Goal: Obtain resource: Obtain resource

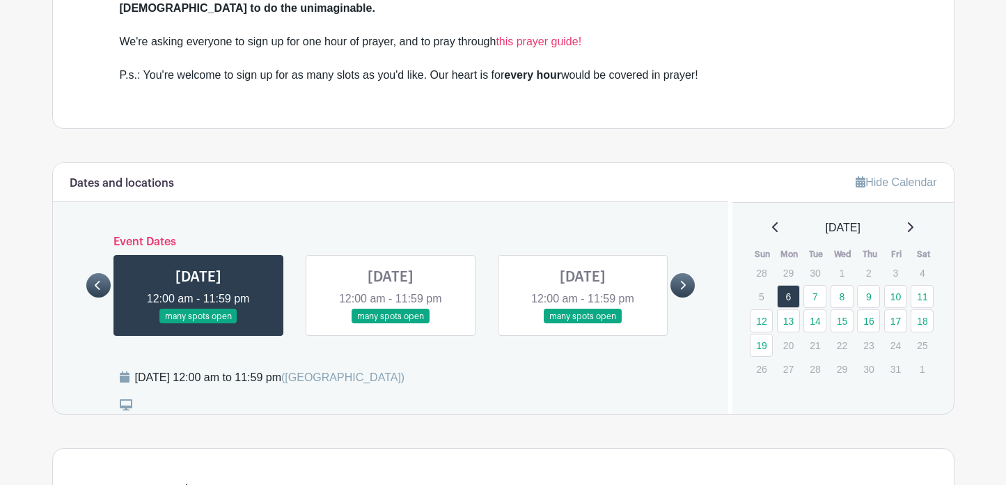
scroll to position [638, 0]
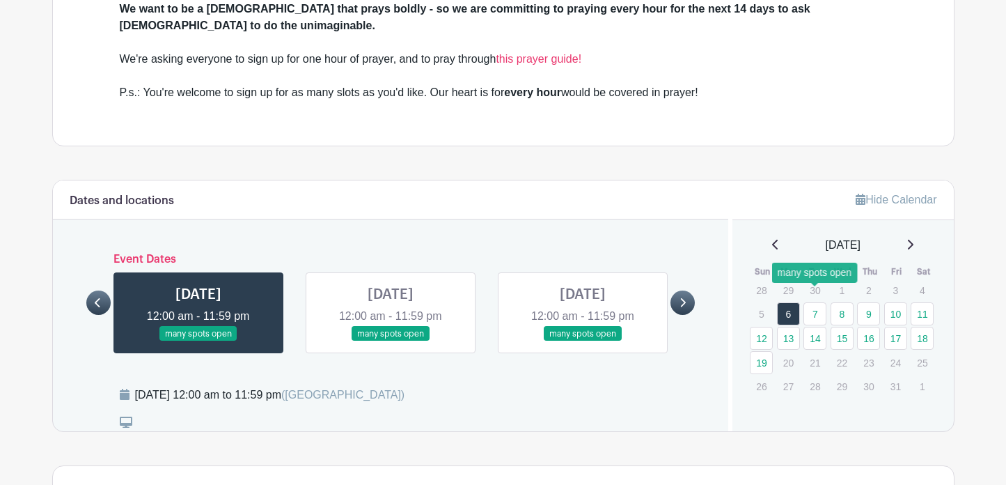
click at [815, 302] on link "7" at bounding box center [814, 313] width 23 height 23
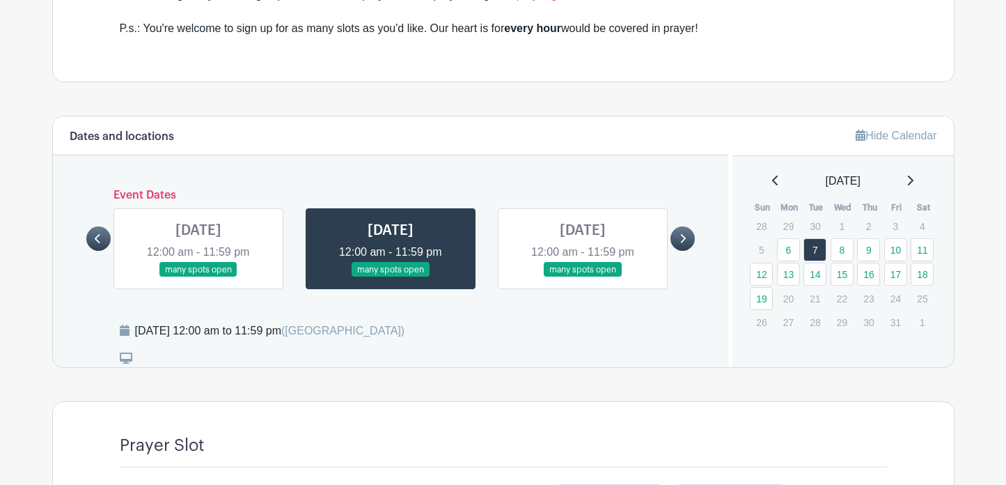
scroll to position [685, 0]
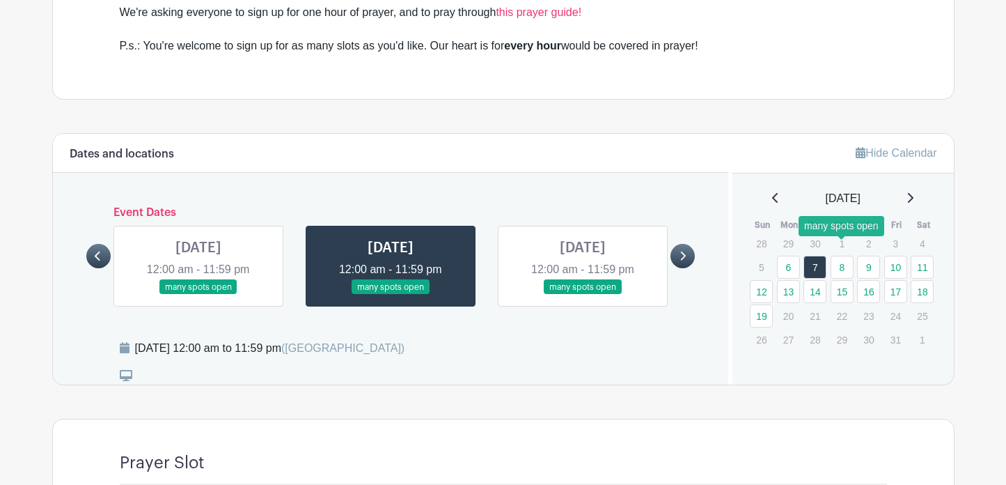
click at [838, 256] on link "8" at bounding box center [842, 267] width 23 height 23
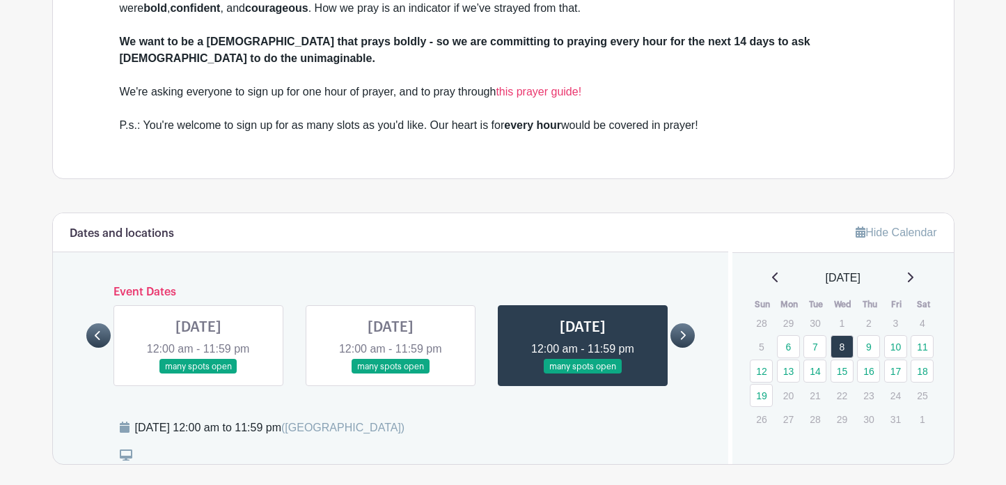
scroll to position [590, 0]
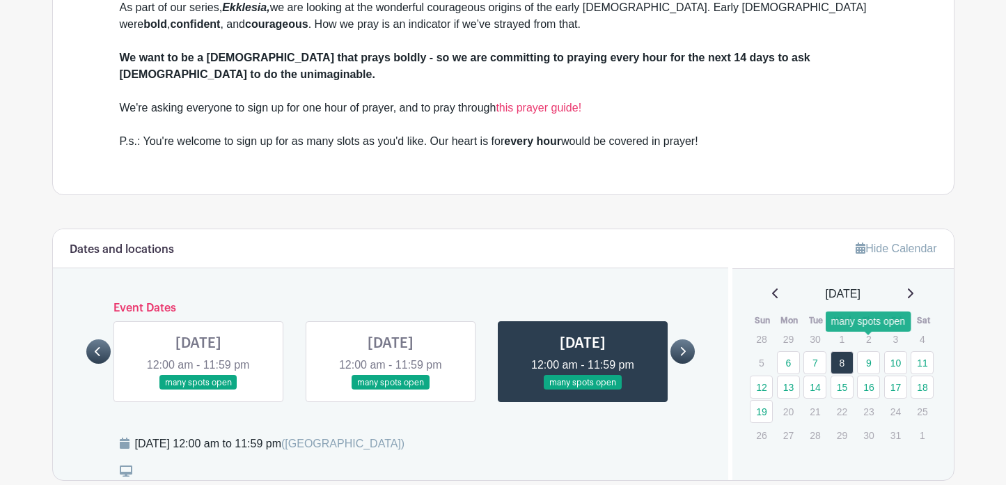
click at [874, 351] on link "9" at bounding box center [868, 362] width 23 height 23
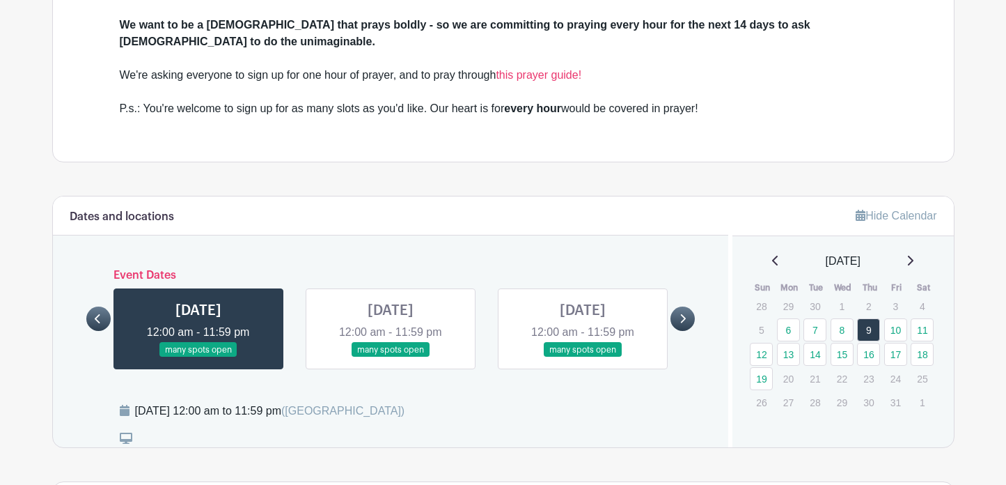
scroll to position [650, 0]
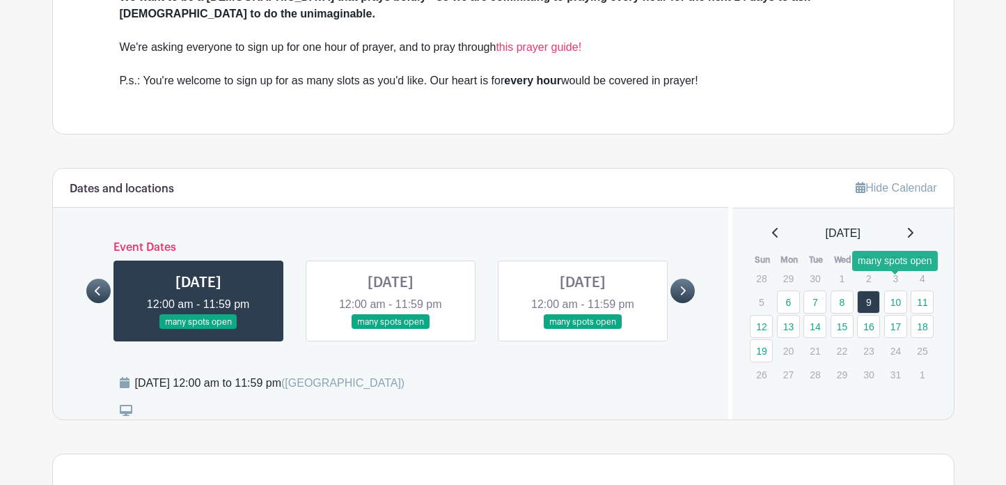
click at [897, 290] on link "10" at bounding box center [895, 301] width 23 height 23
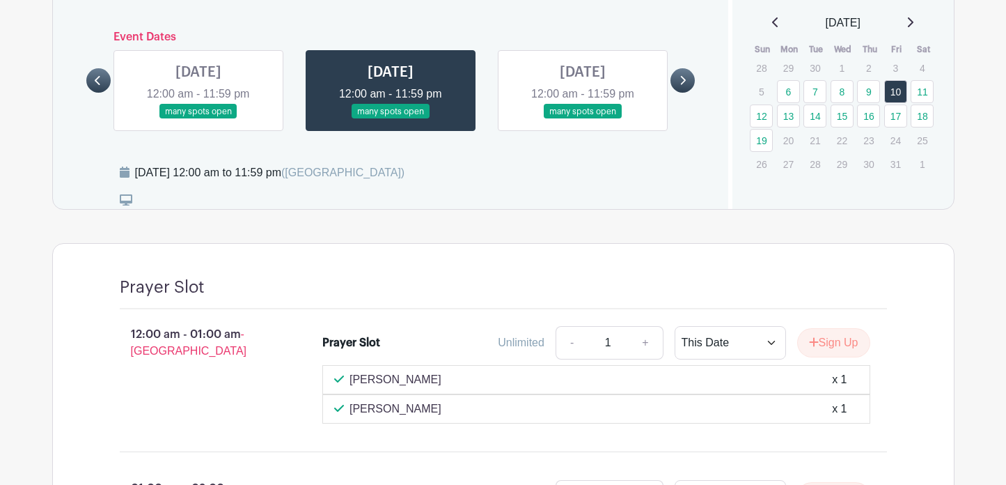
scroll to position [821, 0]
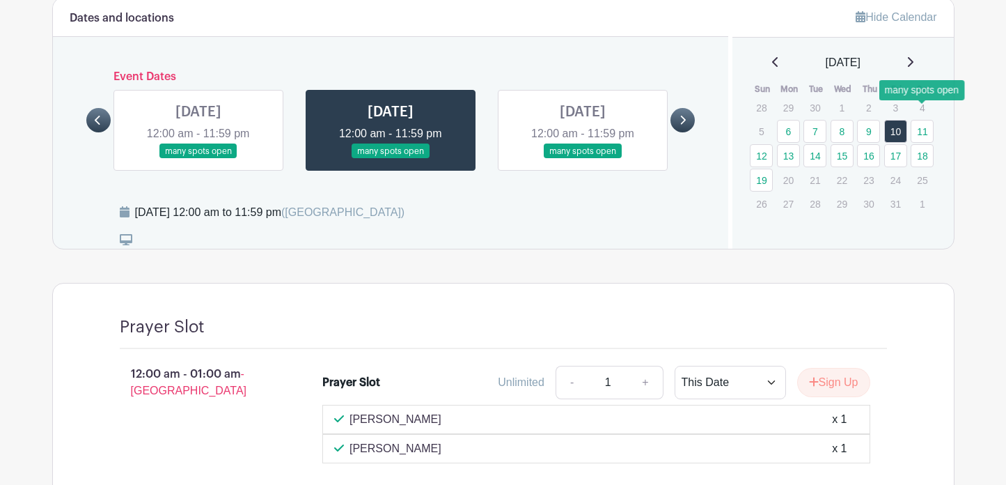
click at [922, 120] on link "11" at bounding box center [922, 131] width 23 height 23
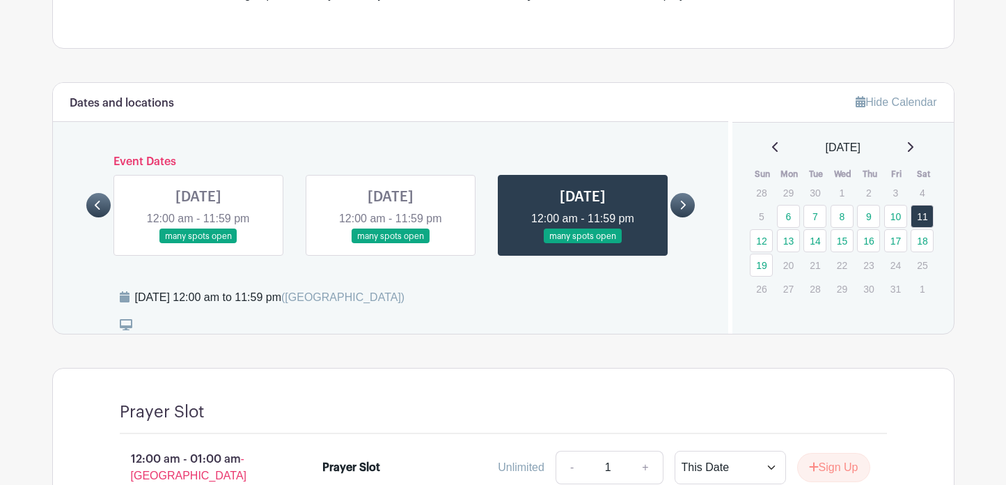
scroll to position [732, 0]
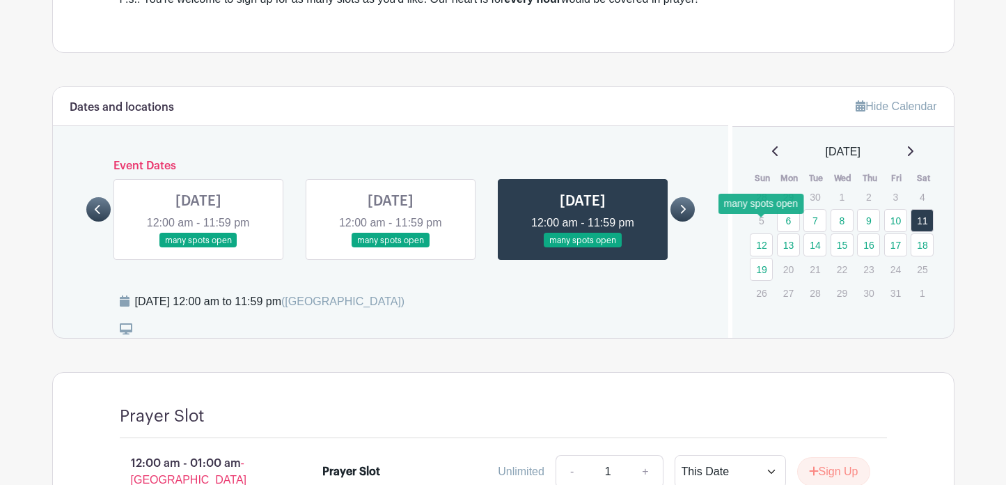
click at [762, 233] on link "12" at bounding box center [761, 244] width 23 height 23
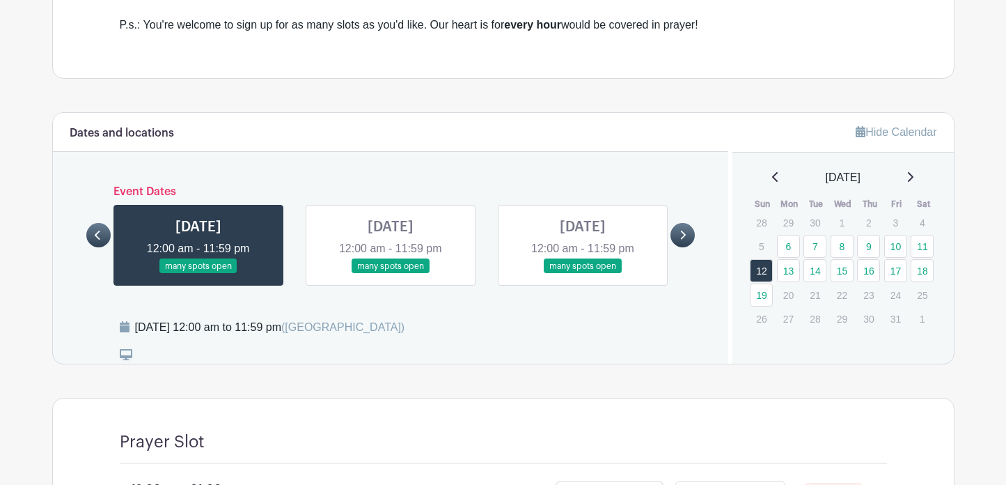
scroll to position [693, 0]
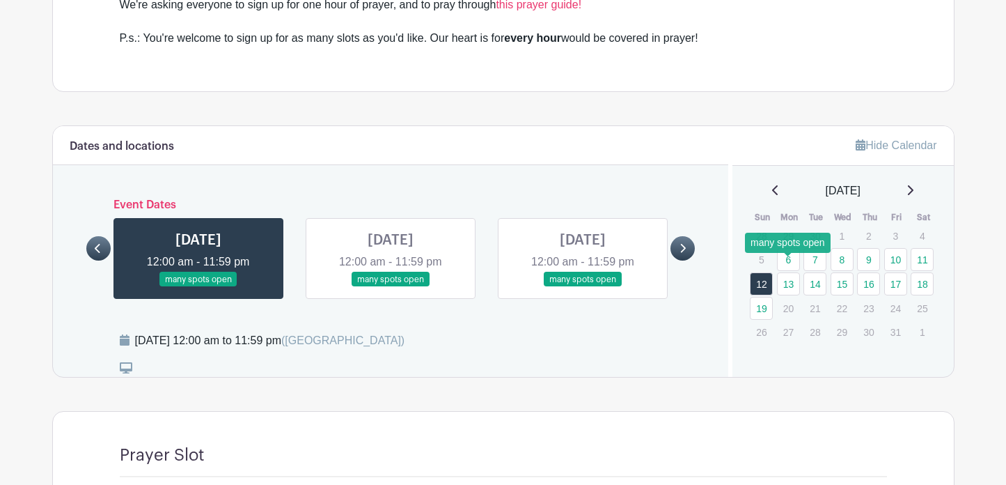
click at [787, 272] on link "13" at bounding box center [788, 283] width 23 height 23
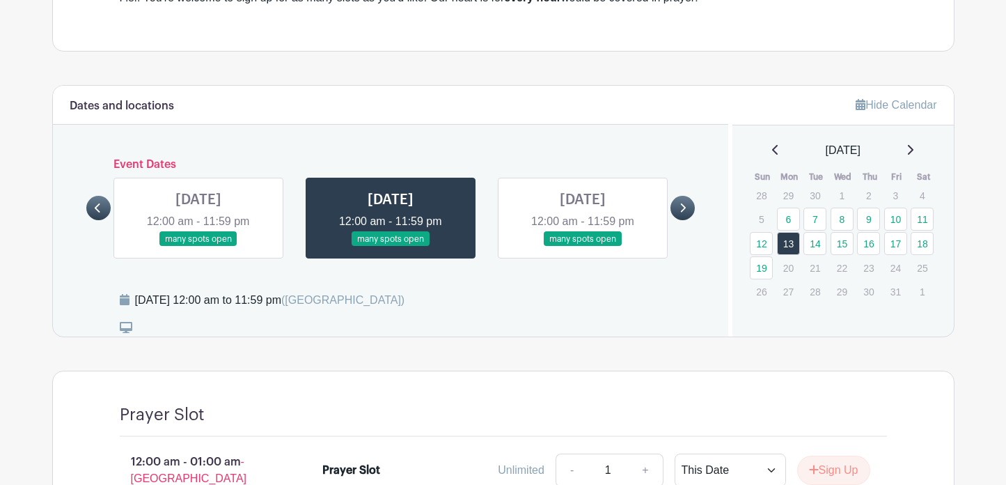
scroll to position [732, 0]
click at [818, 233] on link "14" at bounding box center [814, 244] width 23 height 23
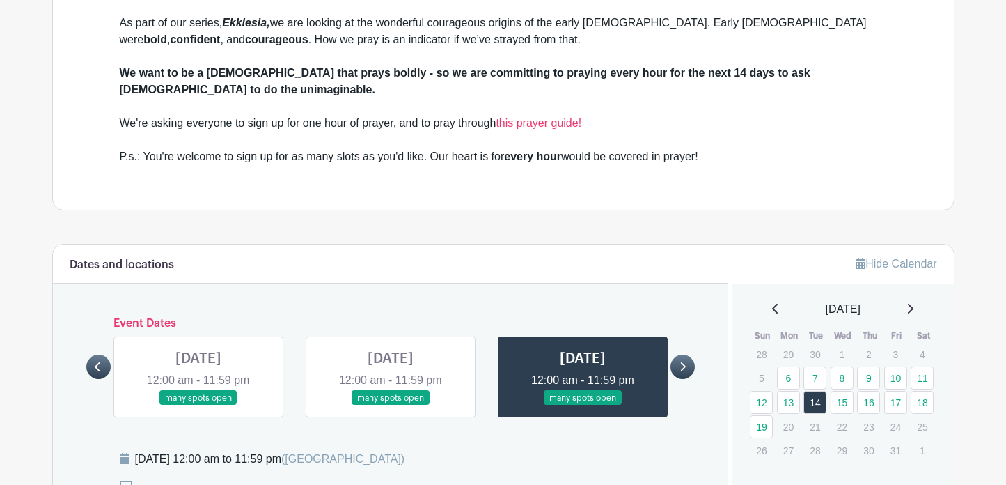
scroll to position [621, 0]
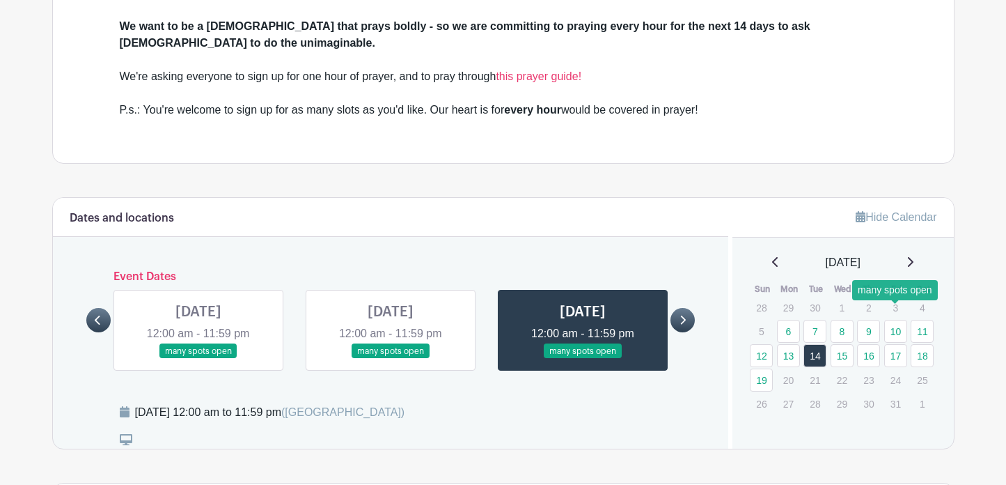
click at [898, 320] on link "10" at bounding box center [895, 331] width 23 height 23
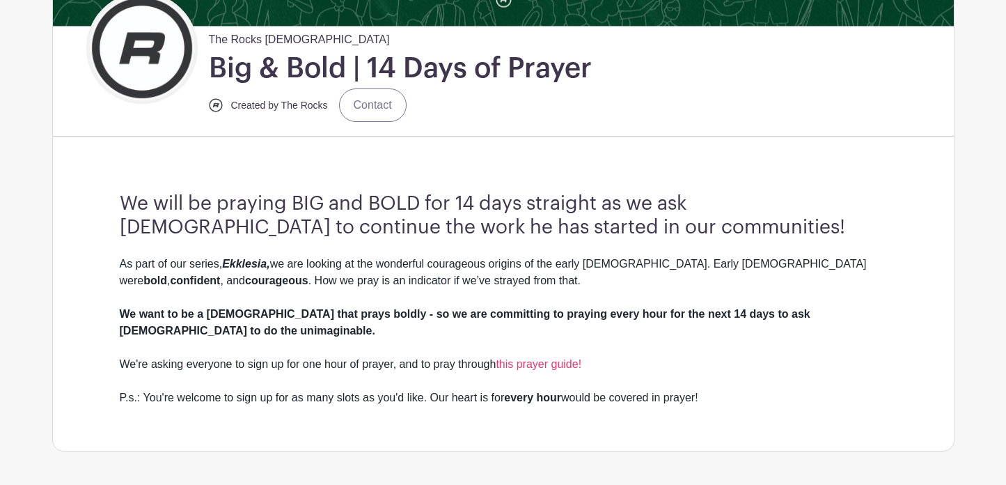
scroll to position [334, 0]
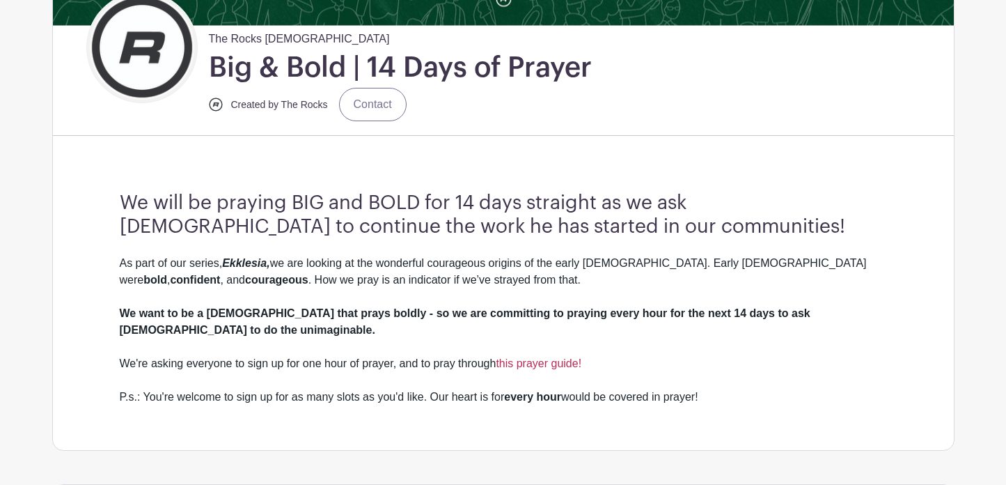
click at [563, 357] on link "this prayer guide!" at bounding box center [539, 363] width 86 height 12
